Goal: Task Accomplishment & Management: Use online tool/utility

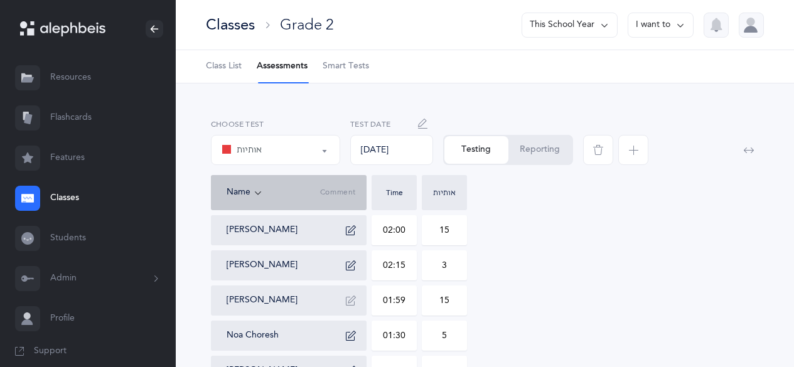
select select "2"
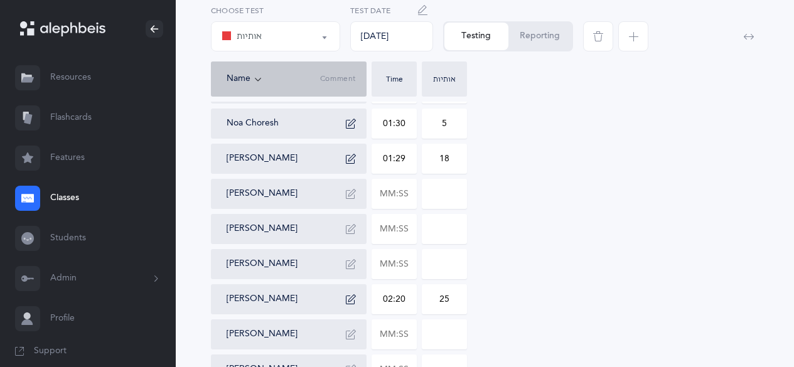
scroll to position [213, 0]
click at [391, 261] on input "text" at bounding box center [394, 263] width 44 height 29
type input "02:18"
click at [448, 261] on input "0" at bounding box center [445, 263] width 44 height 29
click at [440, 265] on input "012" at bounding box center [445, 263] width 44 height 29
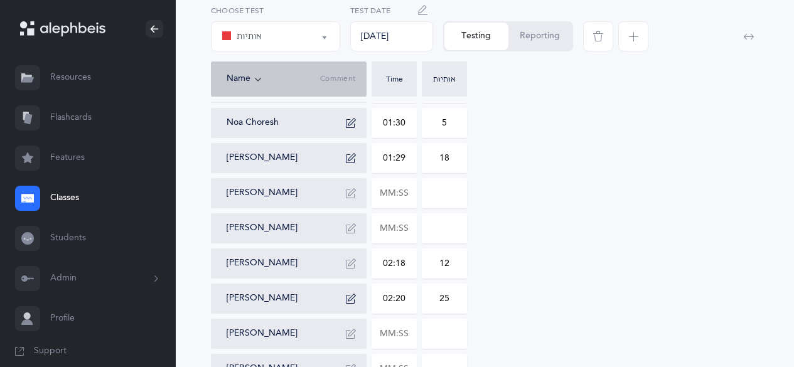
type input "12"
click at [349, 262] on icon "button" at bounding box center [351, 264] width 10 height 10
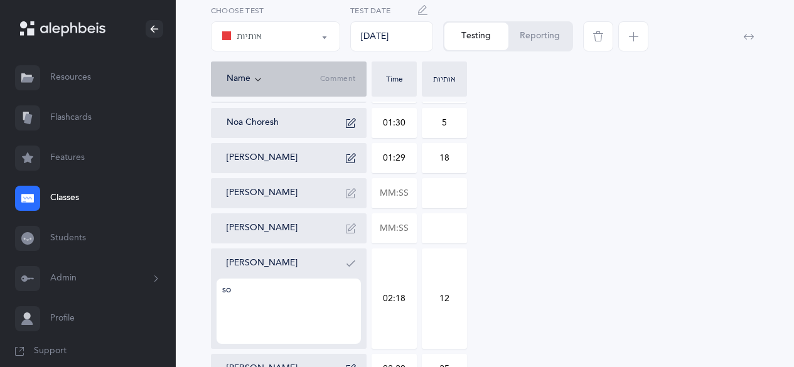
type textarea "s"
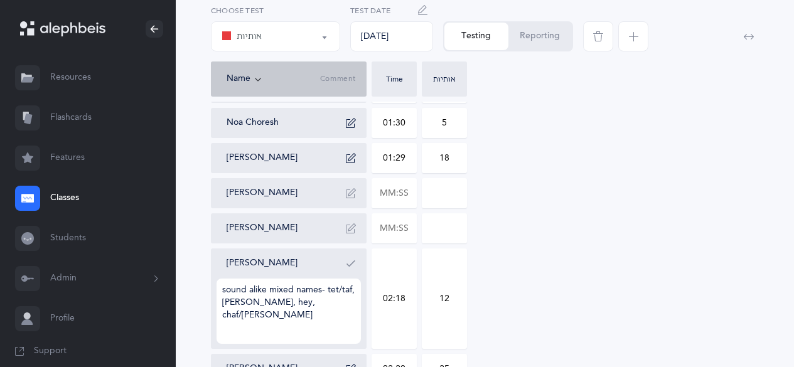
type textarea "sound alike mixed names- tet/taf, [PERSON_NAME], hey, chaf/[PERSON_NAME]"
click at [349, 262] on icon "button" at bounding box center [351, 264] width 10 height 10
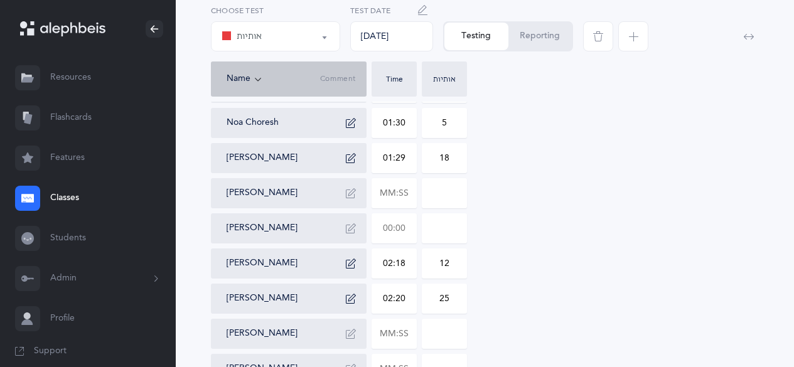
click at [387, 230] on input "text" at bounding box center [394, 228] width 44 height 29
type input "03:05"
click at [455, 225] on input at bounding box center [445, 228] width 44 height 29
type input "0"
type input "51"
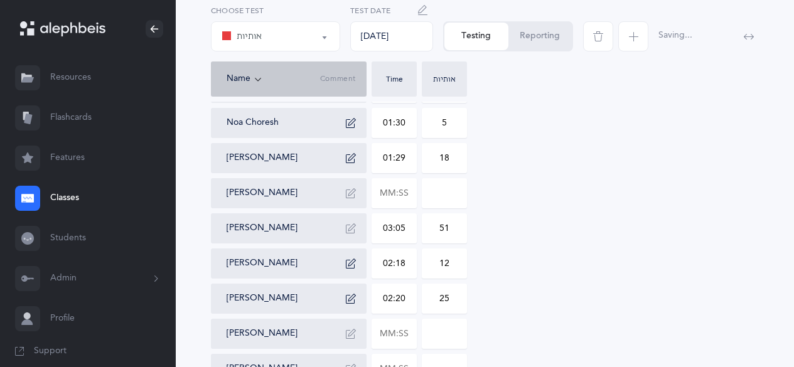
click at [354, 230] on icon "button" at bounding box center [351, 229] width 10 height 10
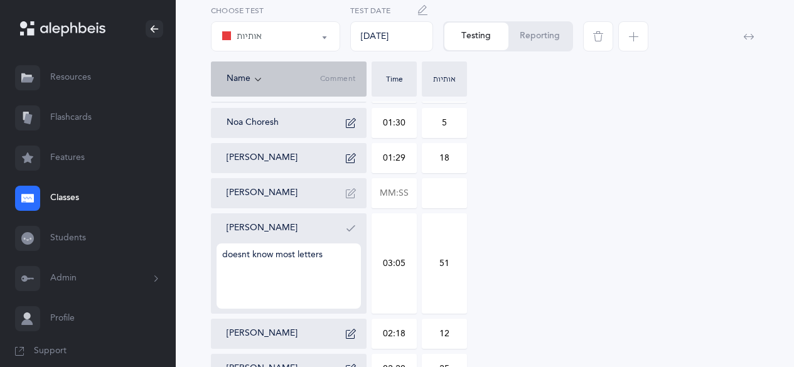
type textarea "doesnt know most letters"
drag, startPoint x: 354, startPoint y: 230, endPoint x: 347, endPoint y: 240, distance: 11.7
click at [347, 240] on div "[PERSON_NAME] doesnt know most letters" at bounding box center [294, 263] width 134 height 90
click at [349, 237] on button "button" at bounding box center [351, 228] width 20 height 20
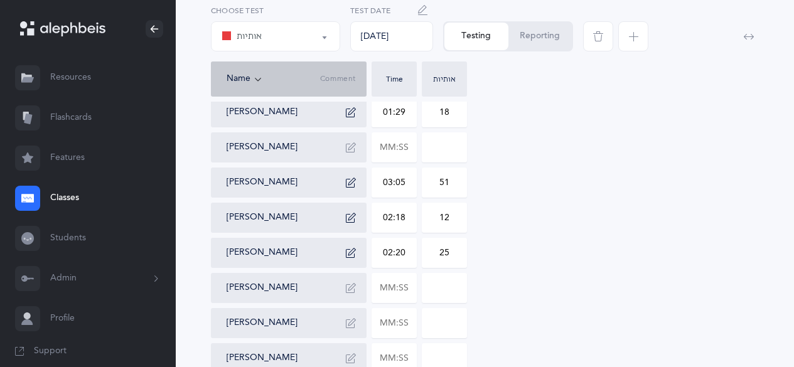
scroll to position [262, 0]
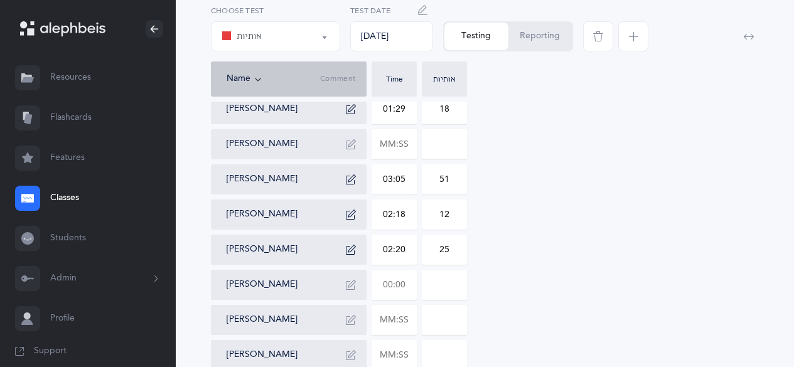
click at [385, 281] on input "text" at bounding box center [394, 285] width 44 height 29
type input "01:56"
type input "11"
click at [350, 285] on icon "button" at bounding box center [351, 285] width 10 height 10
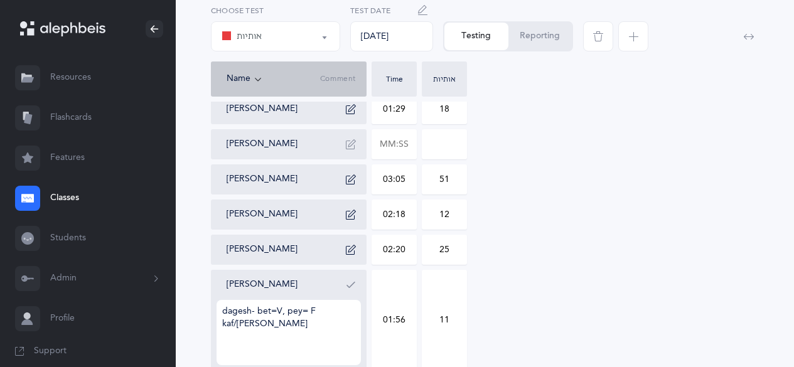
type textarea "dagesh- bet=V, pey= F kaf/[PERSON_NAME]"
click at [341, 291] on button "button" at bounding box center [351, 285] width 20 height 20
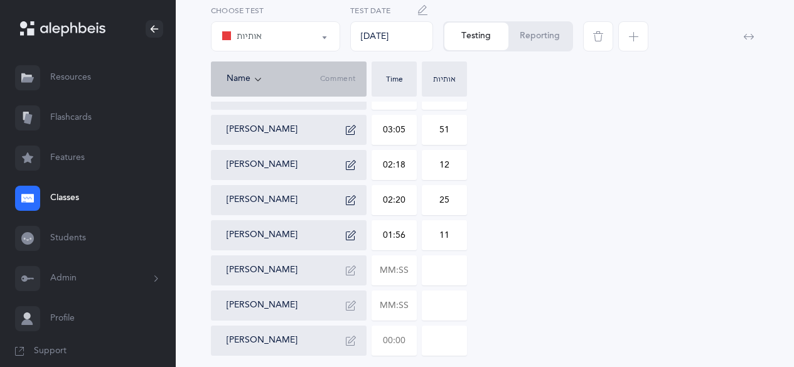
scroll to position [311, 0]
click at [380, 275] on input "text" at bounding box center [394, 271] width 44 height 29
type input "01:41"
click at [439, 276] on input at bounding box center [445, 271] width 44 height 29
type input "0"
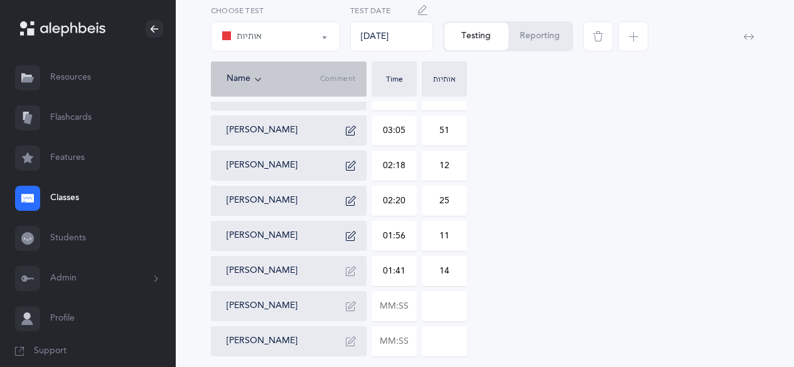
type input "14"
click at [346, 275] on icon "button" at bounding box center [351, 271] width 10 height 10
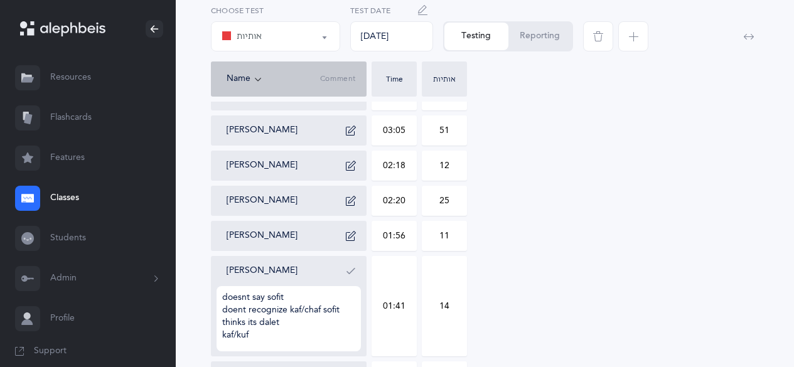
type textarea "doesnt say sofit doent recognize kaf/chaf sofit thinks its dalet kaf/kuf"
click at [346, 275] on icon "button" at bounding box center [351, 271] width 10 height 10
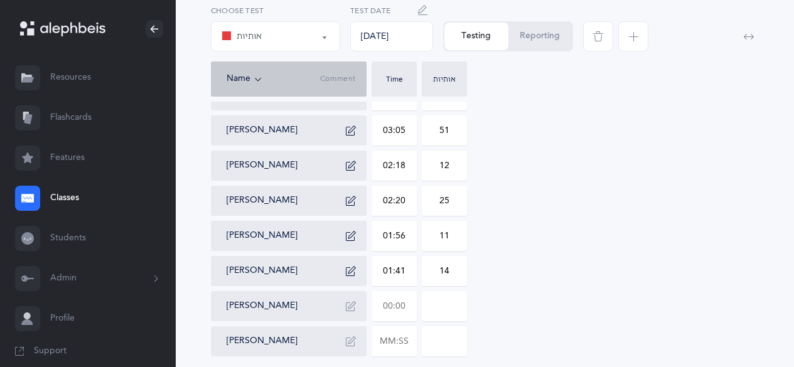
click at [380, 306] on input "text" at bounding box center [394, 306] width 44 height 29
type input "02:54"
click at [683, 288] on div "[PERSON_NAME] 02:00 15 [PERSON_NAME] 02:15 3 [PERSON_NAME] 01:59 15 Noa Choresh…" at bounding box center [485, 131] width 548 height 452
click at [453, 303] on input "0" at bounding box center [445, 306] width 44 height 29
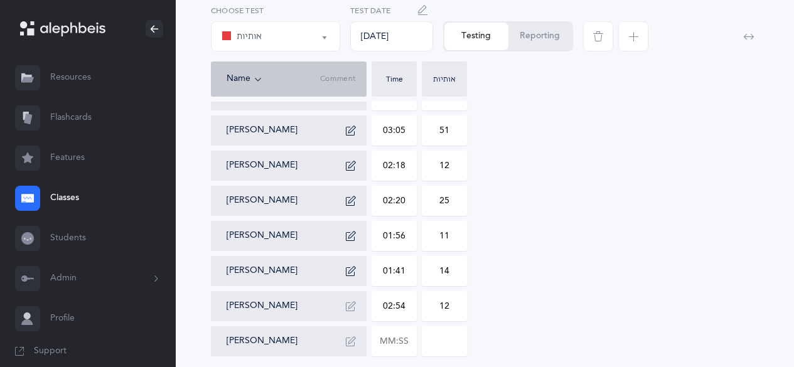
type input "12"
click at [355, 310] on icon "button" at bounding box center [351, 306] width 10 height 10
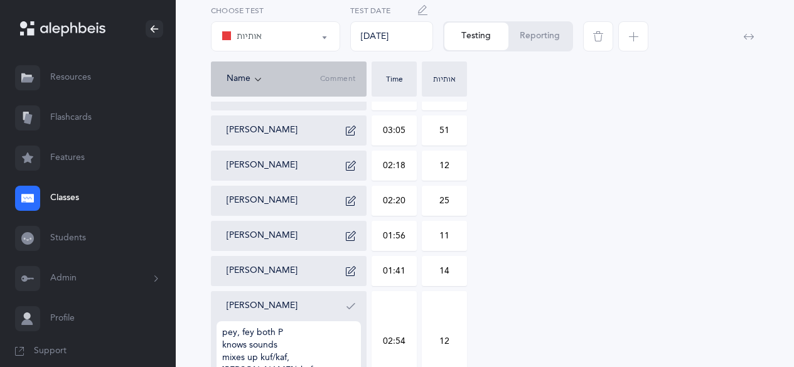
type textarea "pey, fey both P knows sounds mixes up kuf/kaf, [PERSON_NAME]/chaf"
click at [348, 311] on icon "button" at bounding box center [351, 306] width 10 height 10
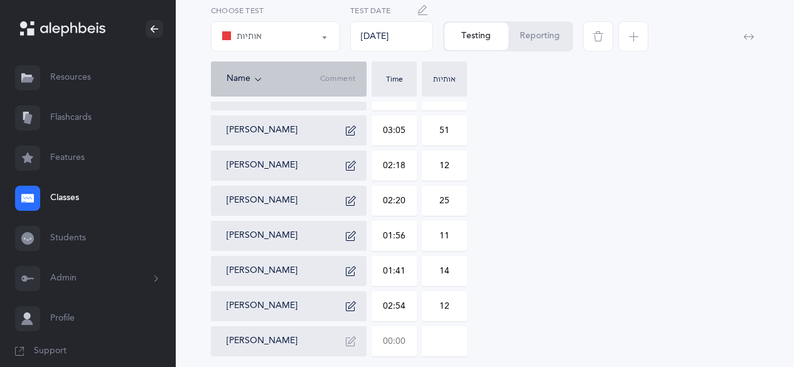
click at [385, 343] on input "text" at bounding box center [394, 341] width 44 height 29
type input "02:29"
click at [438, 343] on input "0" at bounding box center [445, 341] width 44 height 29
drag, startPoint x: 438, startPoint y: 343, endPoint x: 483, endPoint y: 343, distance: 45.2
click at [483, 343] on div "[PERSON_NAME] 02:00 15 [PERSON_NAME] 02:15 3 [PERSON_NAME] 01:59 15 Noa Choresh…" at bounding box center [485, 131] width 548 height 452
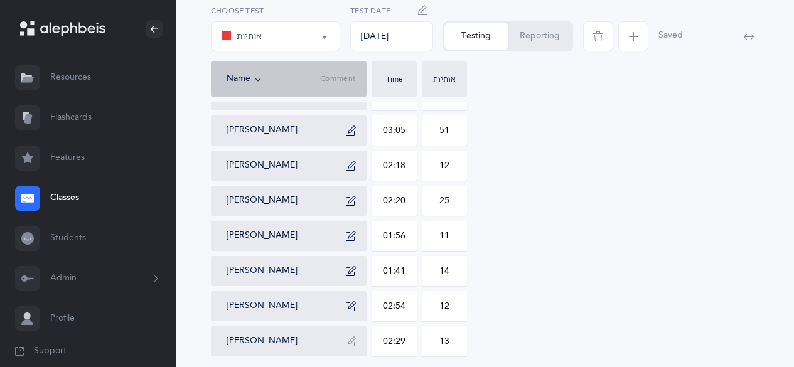
type input "13"
click at [357, 343] on button "button" at bounding box center [351, 341] width 20 height 20
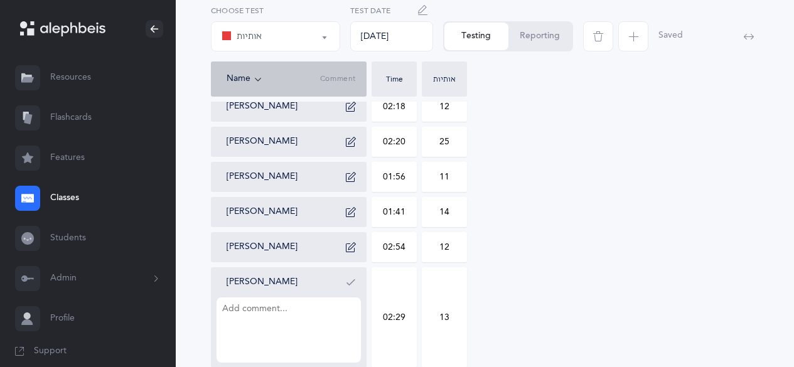
scroll to position [370, 0]
type textarea "knows sounds not names"
click at [353, 279] on icon "button" at bounding box center [351, 282] width 10 height 10
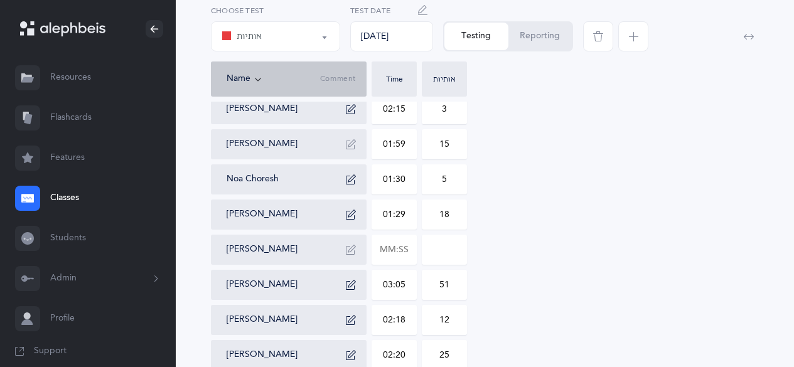
scroll to position [157, 0]
click at [384, 251] on input "text" at bounding box center [394, 249] width 44 height 29
type input "02:12"
click at [439, 248] on input at bounding box center [445, 249] width 44 height 29
drag, startPoint x: 439, startPoint y: 248, endPoint x: 491, endPoint y: 253, distance: 52.4
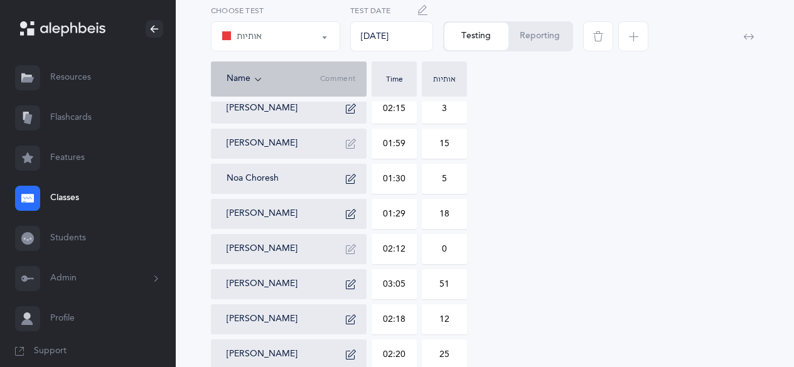
click at [491, 253] on div "[PERSON_NAME] 02:00 15 [PERSON_NAME] 02:15 3 [PERSON_NAME] 01:59 15 Noa Choresh…" at bounding box center [485, 284] width 548 height 452
type input "34"
click at [358, 254] on button "button" at bounding box center [351, 249] width 20 height 20
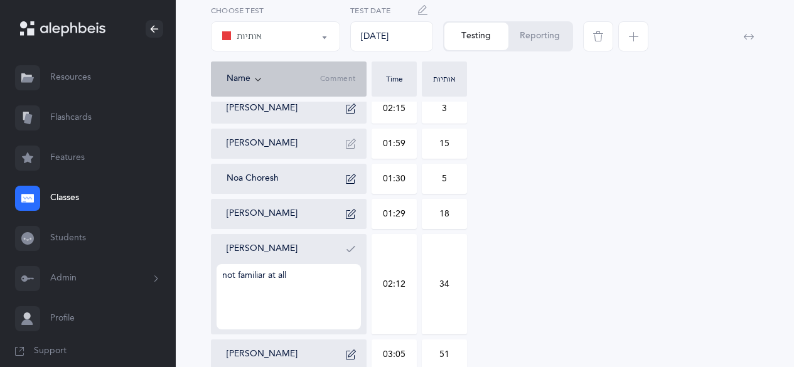
type textarea "not familiar at all"
drag, startPoint x: 358, startPoint y: 254, endPoint x: 322, endPoint y: 293, distance: 52.4
click at [322, 293] on div "[PERSON_NAME] not familiar at all" at bounding box center [294, 284] width 134 height 90
click at [352, 257] on button "button" at bounding box center [351, 249] width 20 height 20
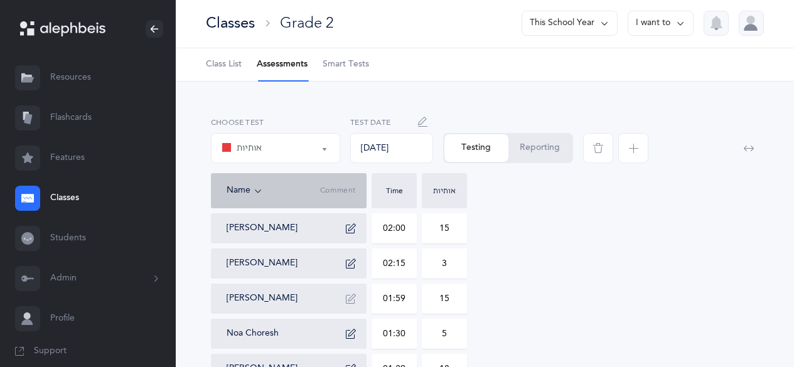
scroll to position [0, 0]
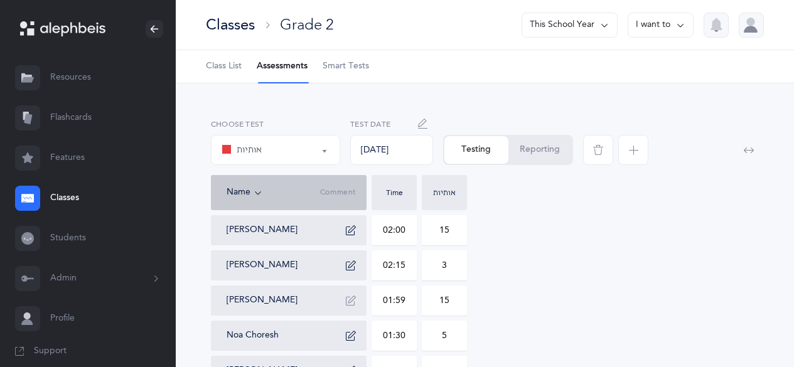
click at [325, 146] on button "אותיות" at bounding box center [275, 150] width 129 height 30
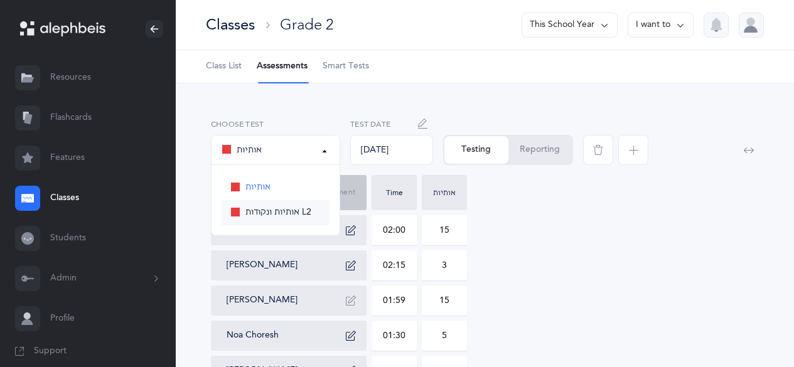
click at [279, 205] on link "אותיות ונקודות L2" at bounding box center [276, 212] width 108 height 25
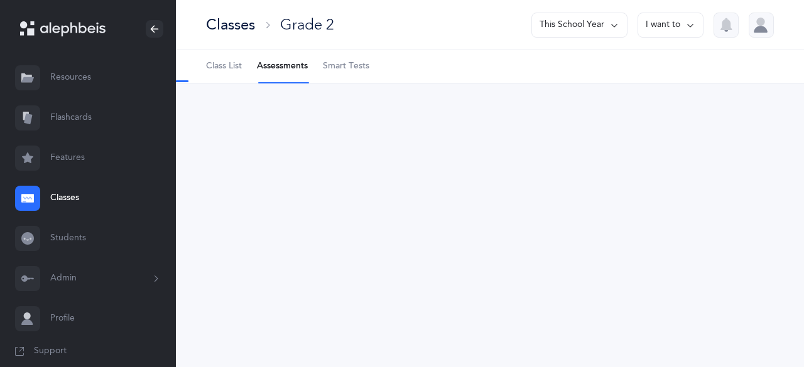
select select "9"
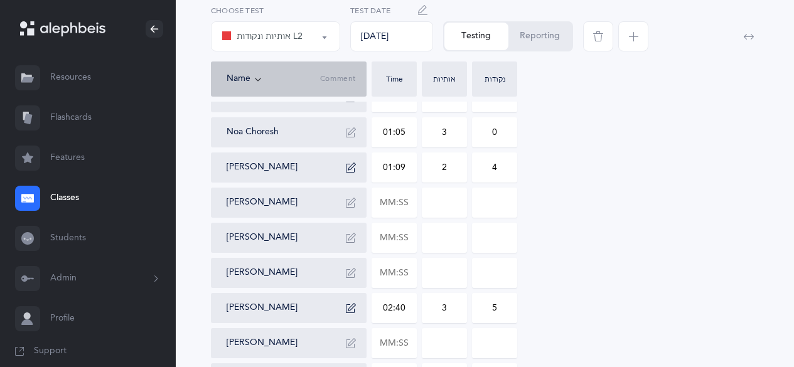
scroll to position [203, 0]
click at [345, 198] on button "button" at bounding box center [351, 203] width 20 height 20
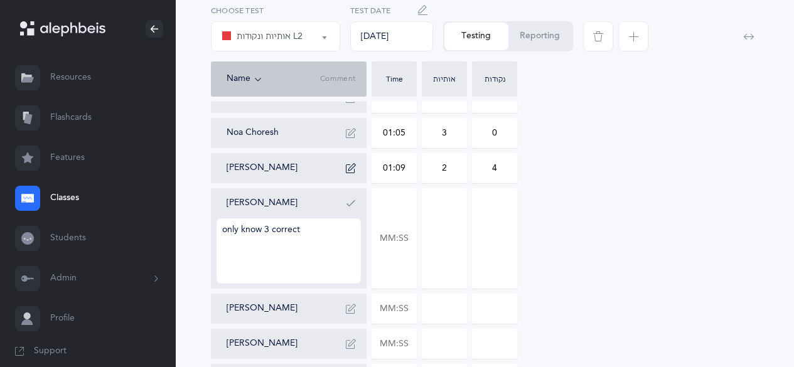
type textarea "only know 3 correct"
click at [352, 203] on icon "button" at bounding box center [351, 203] width 10 height 10
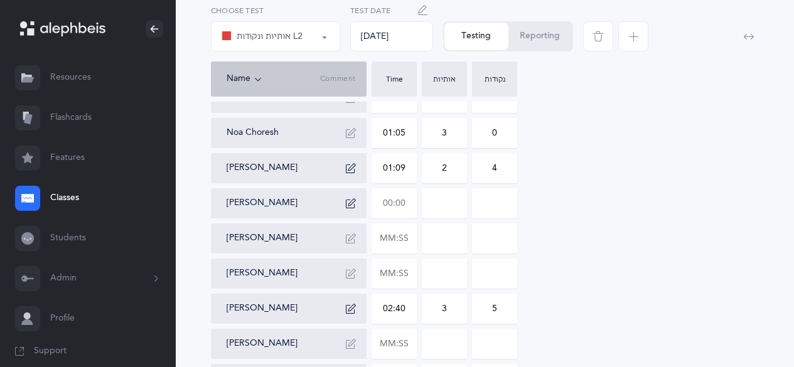
click at [381, 205] on input "text" at bounding box center [394, 203] width 44 height 29
type input "01:54"
type input "0"
click at [453, 210] on input "0" at bounding box center [445, 203] width 44 height 29
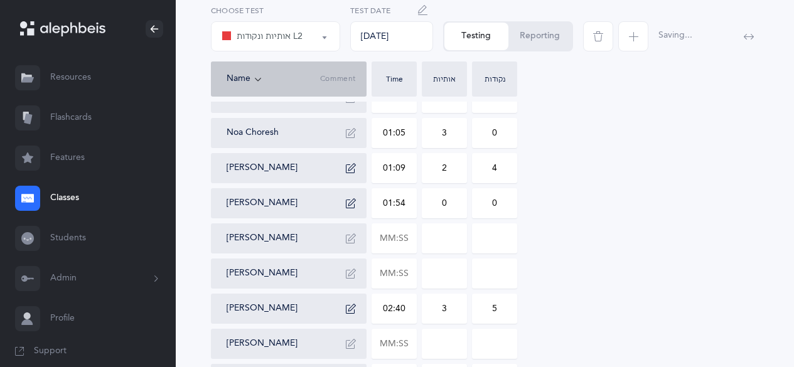
click at [453, 210] on input "0" at bounding box center [445, 203] width 44 height 29
click at [350, 207] on icon "button" at bounding box center [351, 203] width 10 height 10
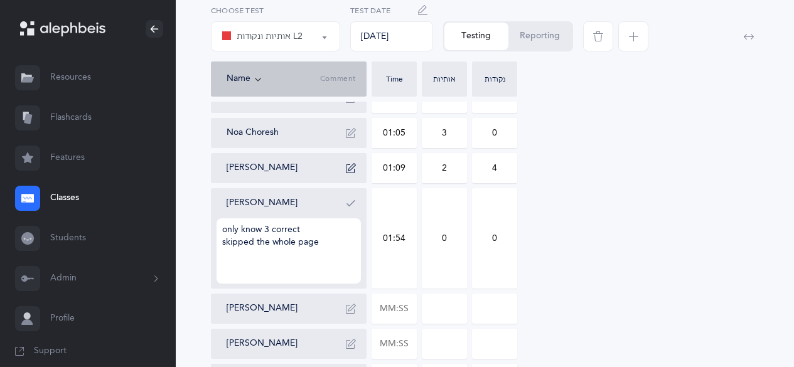
type textarea "only know 3 correct skipped the whole page"
click at [350, 207] on icon "button" at bounding box center [351, 203] width 10 height 10
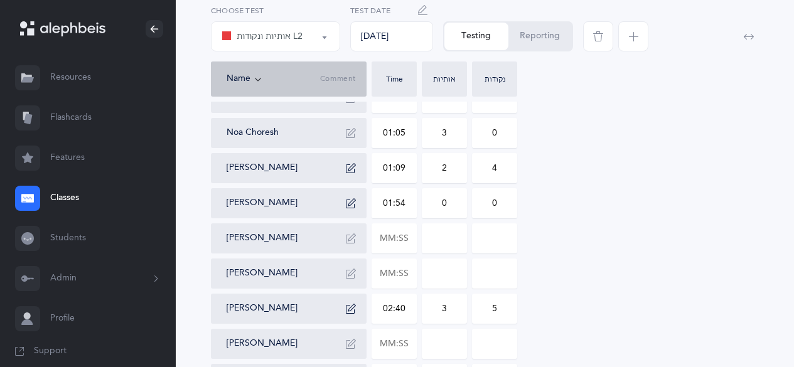
click at [438, 207] on input "0" at bounding box center [445, 203] width 44 height 29
type input "53"
drag, startPoint x: 491, startPoint y: 203, endPoint x: 505, endPoint y: 202, distance: 14.5
click at [505, 202] on input "0" at bounding box center [495, 203] width 44 height 29
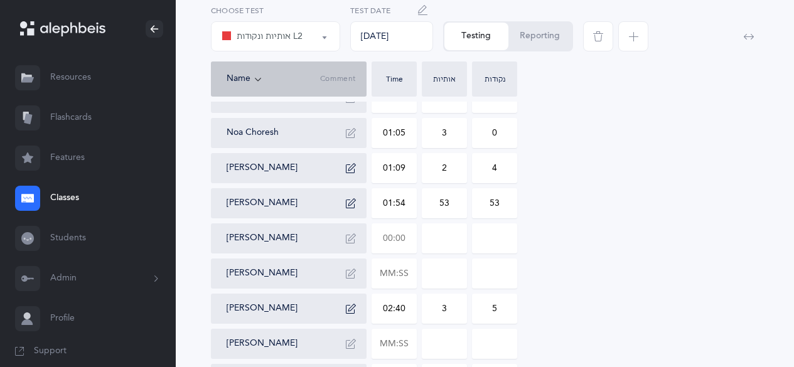
type input "53"
click at [387, 244] on input "text" at bounding box center [394, 238] width 44 height 29
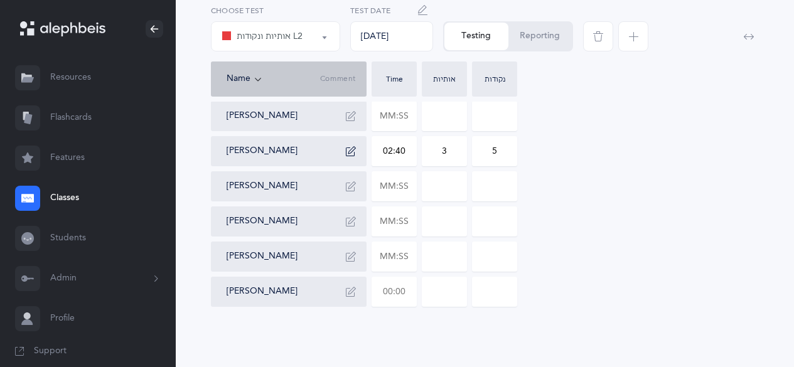
click at [386, 298] on input "text" at bounding box center [394, 292] width 44 height 29
type input "03:47"
type input "0"
type input "03:47"
type input "0"
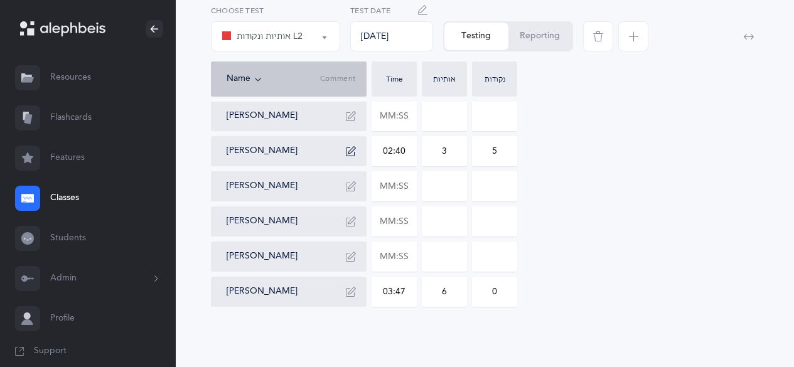
type input "6"
type input "5"
click at [384, 259] on input "text" at bounding box center [394, 256] width 44 height 29
type input "01:37"
type input "0"
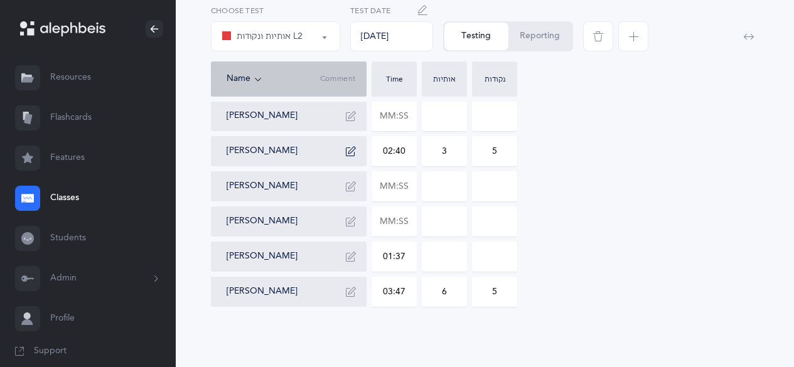
type input "0"
click at [434, 259] on input "0" at bounding box center [445, 256] width 44 height 29
type input "4"
type input "3"
click at [380, 224] on input "text" at bounding box center [394, 221] width 44 height 29
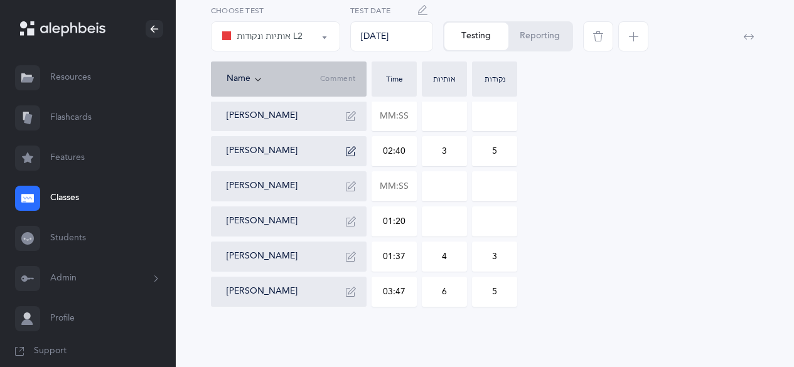
type input "01:20"
type input "0"
click at [434, 214] on input "0" at bounding box center [445, 221] width 44 height 29
click at [348, 257] on icon "button" at bounding box center [351, 257] width 10 height 10
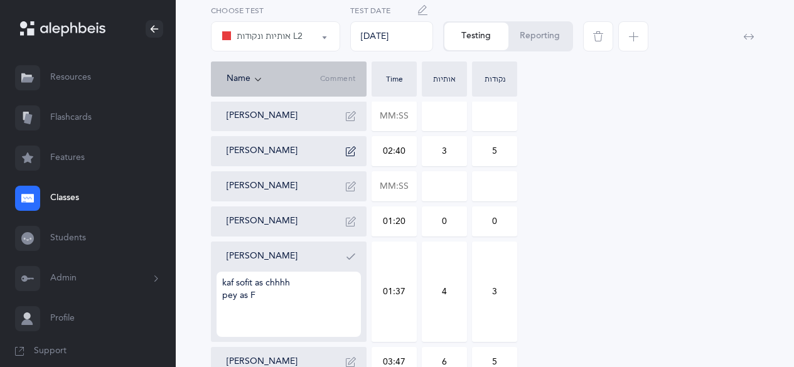
type textarea "kaf sofit as chhhh pey as F"
click at [348, 257] on icon "button" at bounding box center [351, 257] width 10 height 10
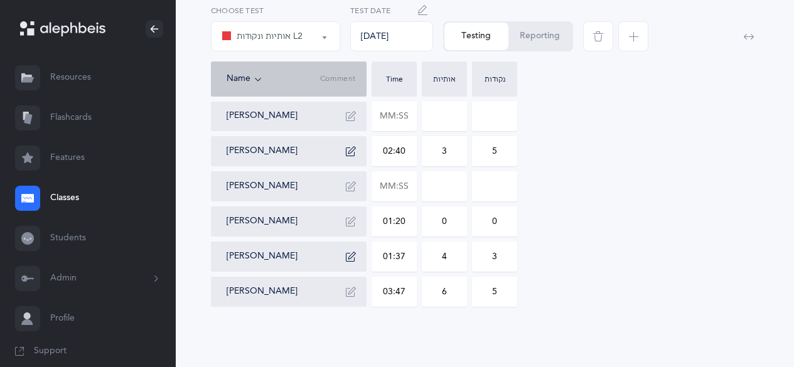
click at [439, 227] on input "0" at bounding box center [445, 221] width 44 height 29
type input "4"
type input "2"
click at [355, 229] on button "button" at bounding box center [351, 222] width 20 height 20
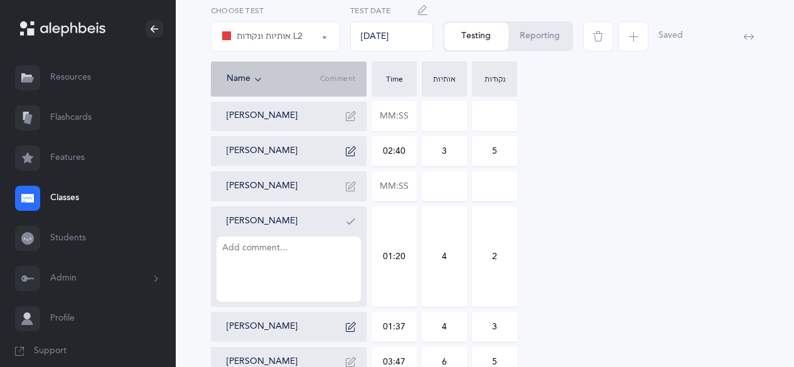
type textarea "k"
type textarea "kaf sofit as [PERSON_NAME]"
click at [358, 209] on div "[PERSON_NAME] kaf sofit as [PERSON_NAME]" at bounding box center [289, 257] width 156 height 100
click at [349, 218] on icon "button" at bounding box center [351, 222] width 10 height 10
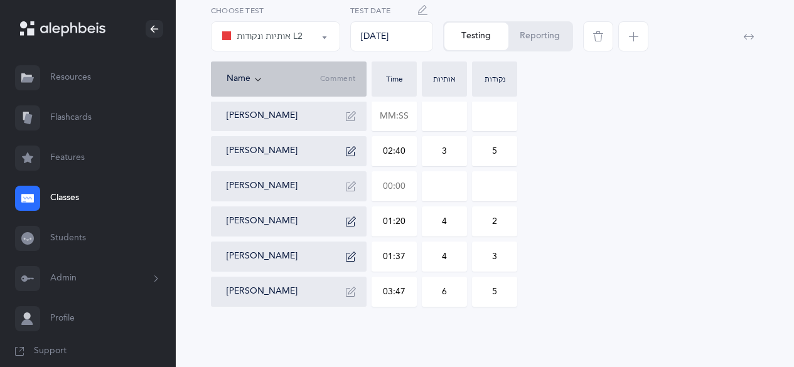
click at [387, 183] on input "text" at bounding box center [394, 186] width 44 height 29
type input "00:05"
type input "01:13"
type input "0"
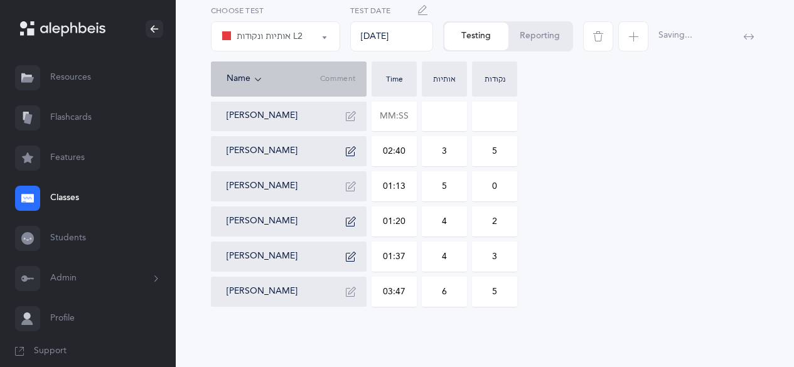
type input "5"
type input "1"
click at [351, 185] on icon "button" at bounding box center [351, 186] width 10 height 10
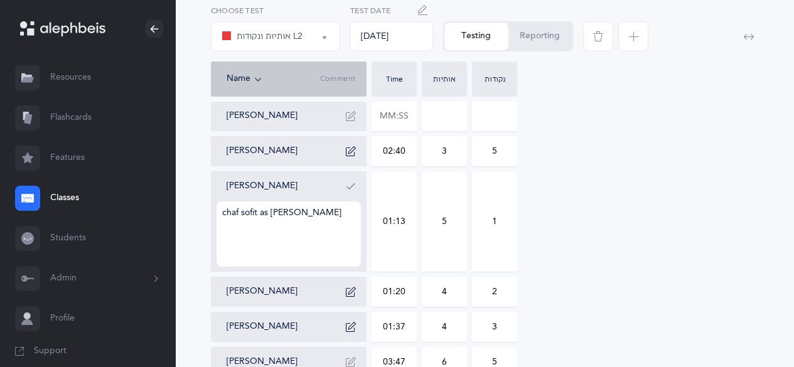
type textarea "chaf sofit as [PERSON_NAME]"
click at [351, 185] on icon "button" at bounding box center [351, 186] width 10 height 10
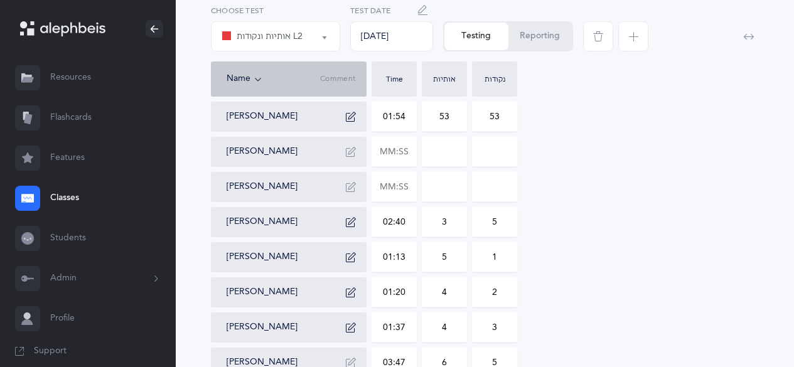
scroll to position [288, 0]
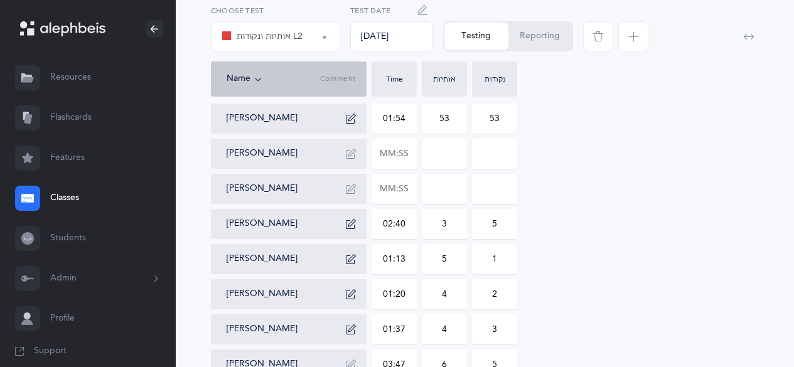
click at [351, 148] on button "button" at bounding box center [351, 154] width 20 height 20
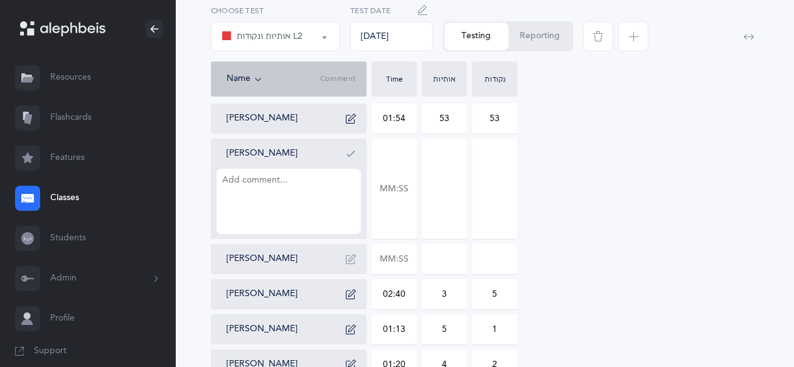
click at [290, 195] on textarea at bounding box center [289, 201] width 144 height 65
type textarea "didnt know so didnt do it"
click at [347, 156] on icon "button" at bounding box center [351, 154] width 10 height 10
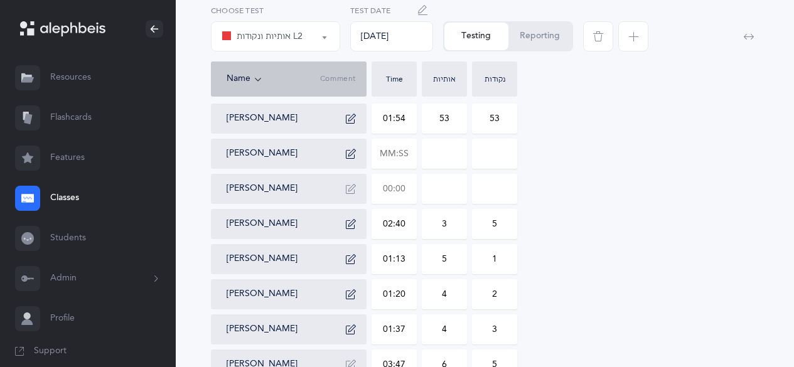
click at [384, 186] on input "text" at bounding box center [394, 189] width 44 height 29
type input "01:32"
type input "0"
type input "01:32"
type input "0"
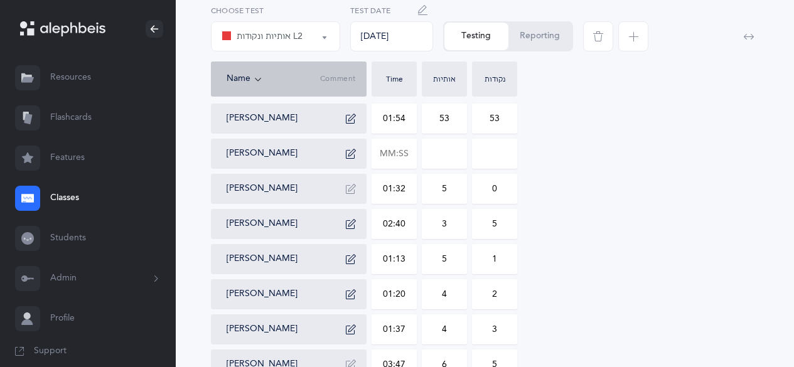
type input "5"
type input "6"
click at [350, 185] on icon "button" at bounding box center [351, 189] width 10 height 10
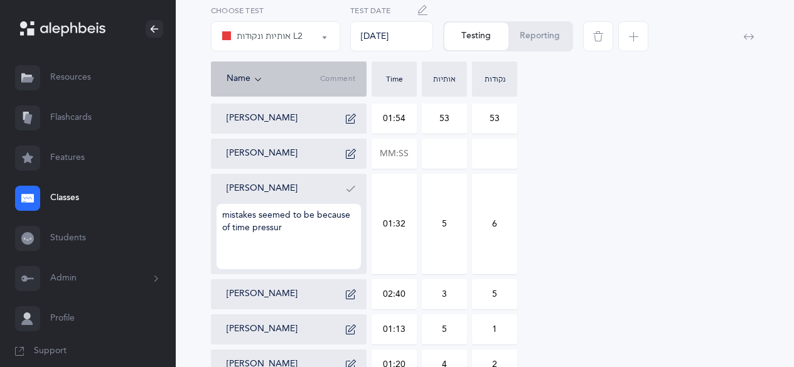
type textarea "mistakes seemed to be because of time pressure"
click at [350, 185] on icon "button" at bounding box center [351, 189] width 10 height 10
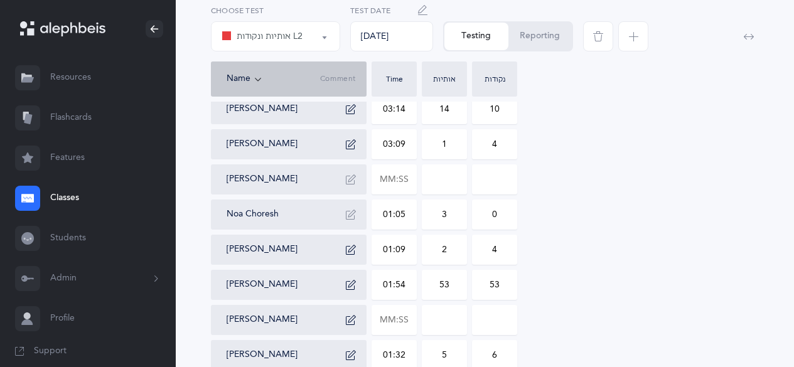
scroll to position [122, 0]
click at [350, 185] on button "button" at bounding box center [351, 179] width 20 height 20
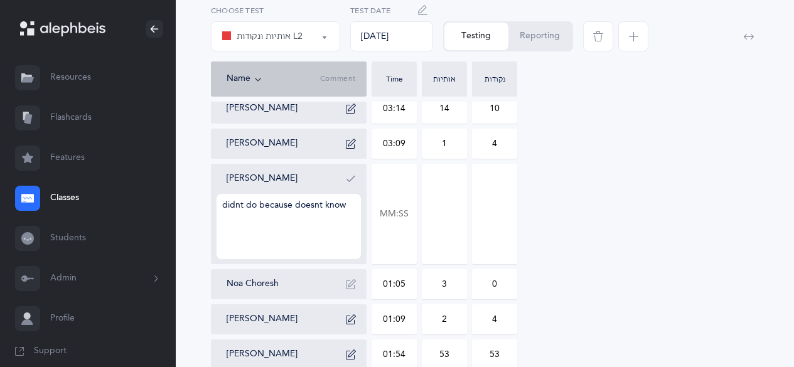
type textarea "didnt do because doesnt know"
click at [350, 185] on button "button" at bounding box center [351, 179] width 20 height 20
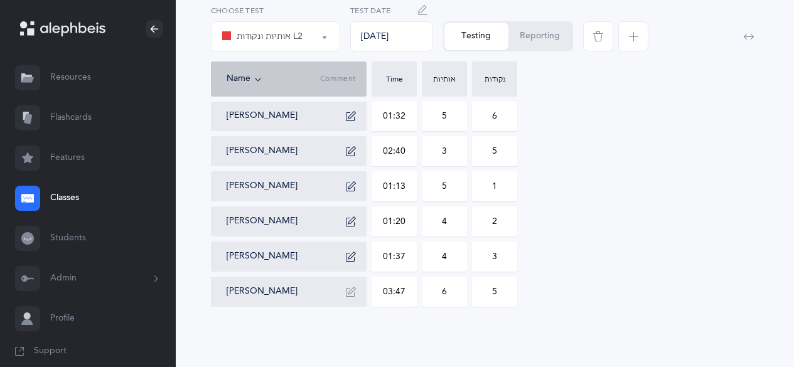
scroll to position [0, 0]
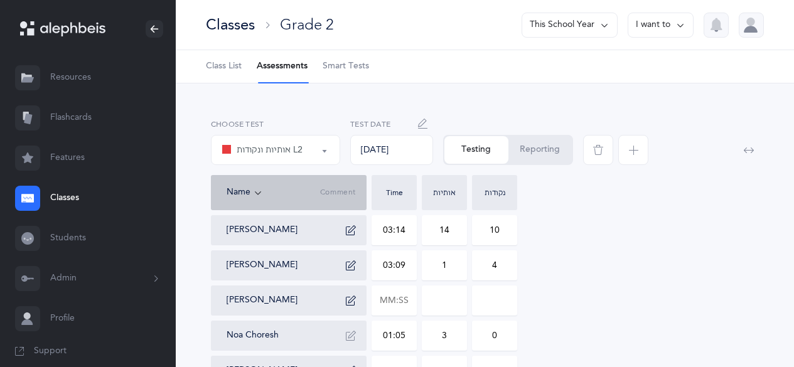
click at [65, 190] on link "Classes" at bounding box center [88, 198] width 176 height 40
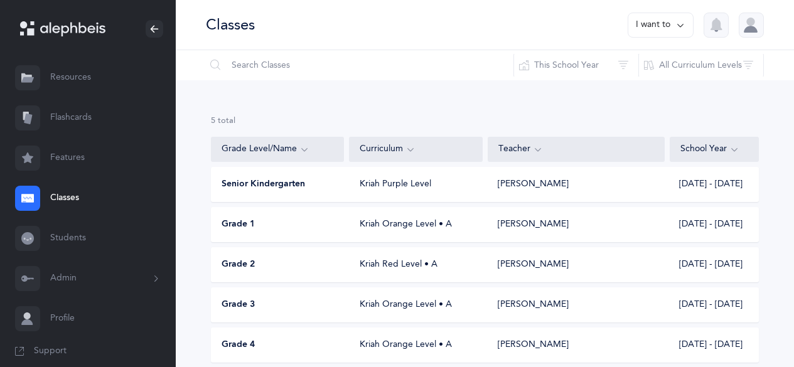
click at [249, 298] on div "Grade 3 Kriah Orange Level • A [PERSON_NAME] [DATE] - [DATE]" at bounding box center [485, 305] width 548 height 35
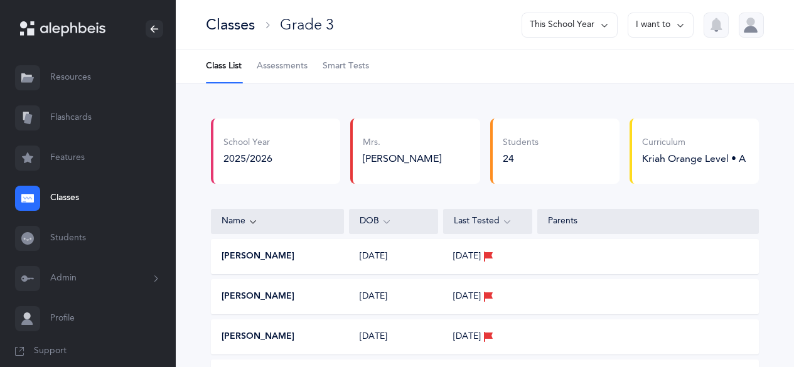
click at [59, 195] on link "Classes" at bounding box center [88, 198] width 176 height 40
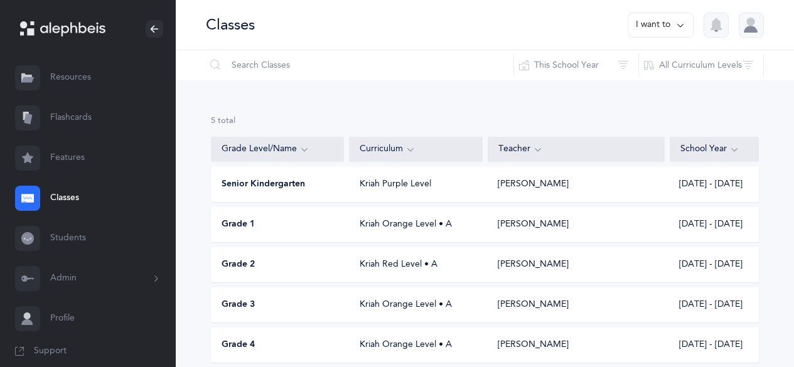
scroll to position [51, 0]
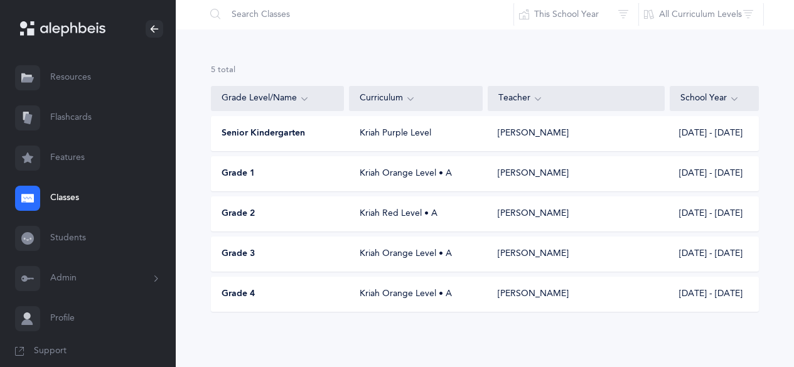
click at [242, 306] on div "Grade 4 Kriah Orange Level • A [PERSON_NAME] [DATE] - [DATE]" at bounding box center [485, 294] width 548 height 35
